Goal: Task Accomplishment & Management: Use online tool/utility

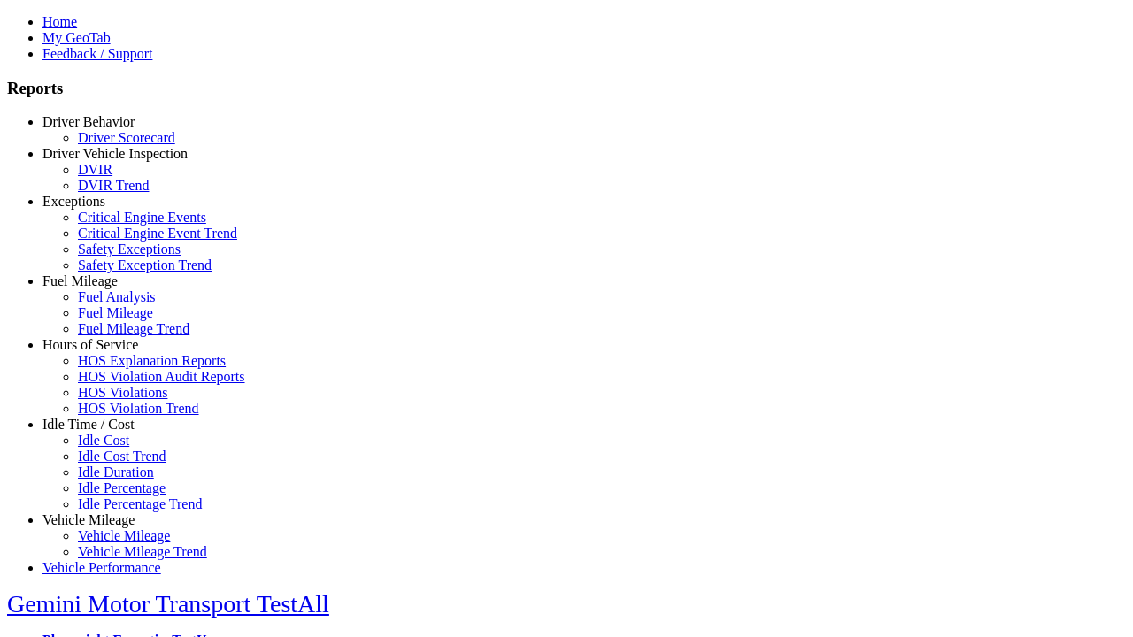
click at [102, 352] on link "Hours of Service" at bounding box center [90, 344] width 96 height 15
click at [115, 368] on link "HOS Explanation Reports" at bounding box center [152, 360] width 148 height 15
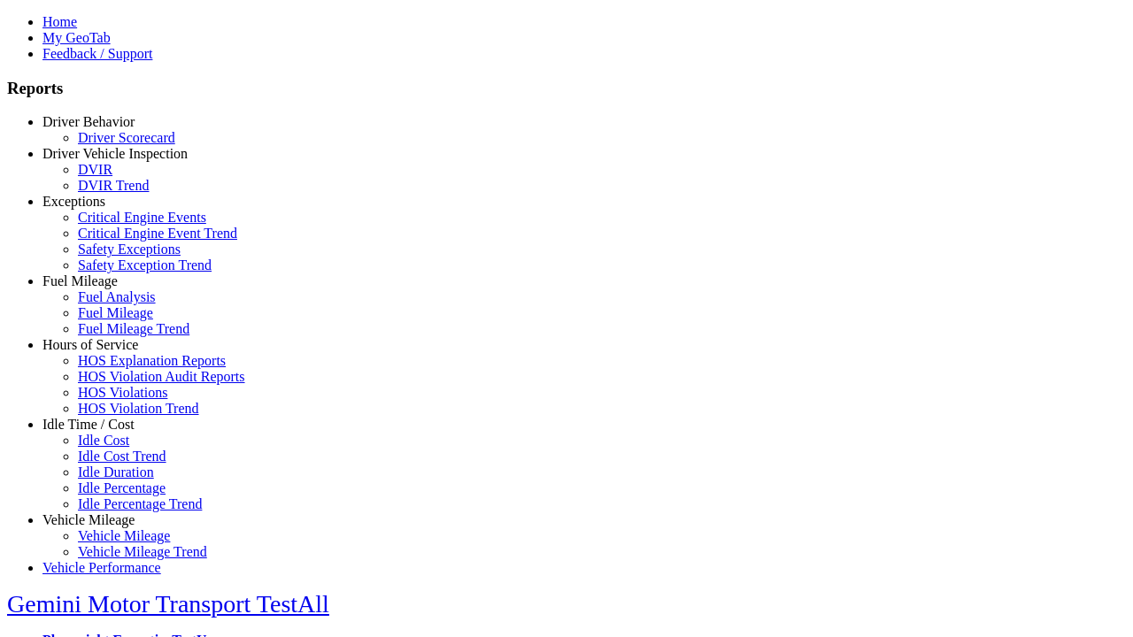
type input "**********"
type input "*********"
